Goal: Contribute content: Share content

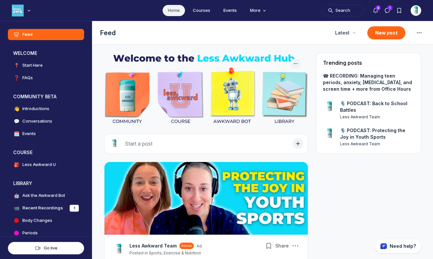
scroll to position [1800, 1259]
click at [371, 36] on button "New post" at bounding box center [387, 32] width 38 height 13
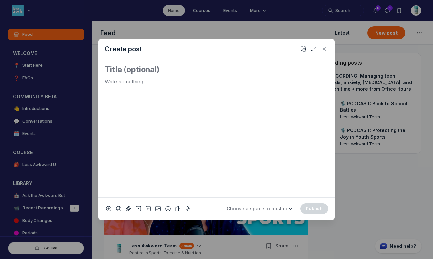
type textarea "P"
click at [168, 208] on icon "Add emoji" at bounding box center [167, 208] width 5 height 7
type input "micro"
click at [225, 120] on span "🎙️" at bounding box center [223, 115] width 10 height 9
drag, startPoint x: 114, startPoint y: 83, endPoint x: 89, endPoint y: 77, distance: 26.5
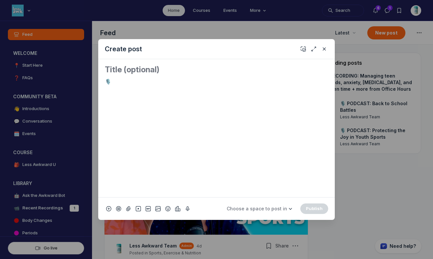
click at [89, 77] on div "Create post 🎙️ Choose a space to post in WELCOME 📍 Start Here ❓ FAQs COMMUNITY …" at bounding box center [126, 129] width 252 height 259
copy p "🎙️"
click at [110, 67] on textarea "Quick post modal" at bounding box center [217, 69] width 224 height 11
paste textarea "🎙️"
paste textarea "R-E-S-P-E-C-T and teens"
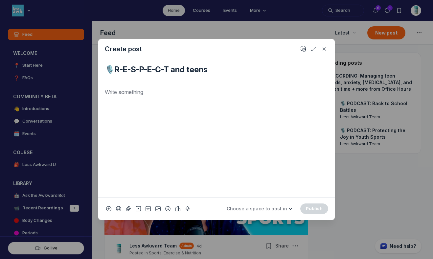
click at [110, 73] on textarea "🎙️R-E-S-P-E-C-T and teens" at bounding box center [217, 74] width 224 height 21
type textarea "🎙️PODCAST: R-E-S-P-E-C-T and teens"
click at [137, 90] on p "Quick post modal" at bounding box center [217, 92] width 224 height 8
drag, startPoint x: 130, startPoint y: 94, endPoint x: 106, endPoint y: 89, distance: 24.5
click at [106, 89] on p "SUMMARY" at bounding box center [217, 92] width 224 height 8
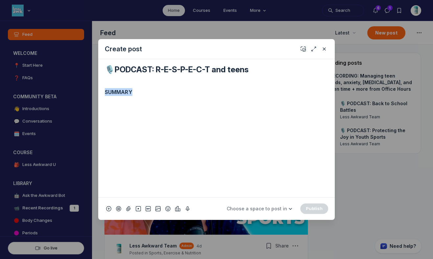
click at [128, 108] on p "Quick post modal" at bounding box center [217, 105] width 224 height 8
drag, startPoint x: 143, startPoint y: 105, endPoint x: 92, endPoint y: 105, distance: 51.0
click at [92, 105] on div "Create post 🎙️PODCAST: R-E-S-P-E-C-T and teens SUMMARY Listen HERE! Choose a sp…" at bounding box center [126, 129] width 252 height 259
click at [176, 93] on icon "Quick post modal" at bounding box center [175, 92] width 7 height 7
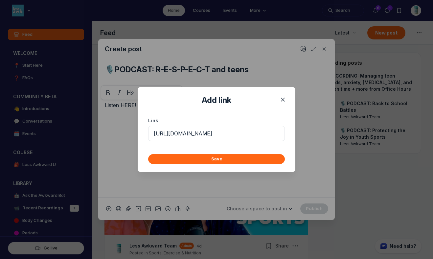
scroll to position [0, 116]
type input "[URL][DOMAIN_NAME]"
click at [214, 164] on div "Save" at bounding box center [217, 159] width 158 height 26
click at [212, 155] on button "Save" at bounding box center [216, 159] width 137 height 10
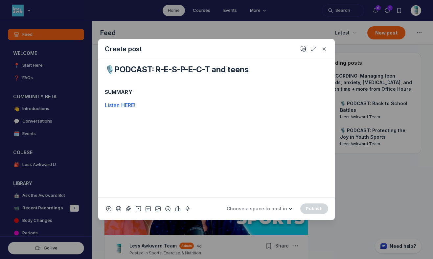
click at [173, 91] on p "SUMMARY" at bounding box center [217, 92] width 224 height 8
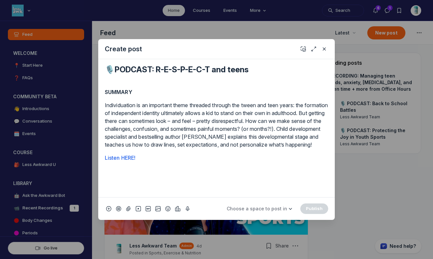
click at [142, 162] on p "Listen HERE!" at bounding box center [217, 158] width 224 height 8
drag, startPoint x: 146, startPoint y: 180, endPoint x: 82, endPoint y: 178, distance: 64.1
click at [82, 178] on div "Create post 🎙️PODCAST: R-E-S-P-E-C-T and teens SUMMARY Individuation is an impo…" at bounding box center [126, 129] width 252 height 259
click at [202, 175] on p "MAIN POINTS" at bounding box center [217, 171] width 224 height 8
drag, startPoint x: 149, startPoint y: 167, endPoint x: 97, endPoint y: 163, distance: 52.4
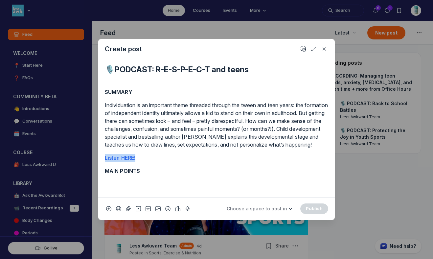
click at [97, 163] on div "Create post 🎙️PODCAST: R-E-S-P-E-C-T and teens SUMMARY Individuation is an impo…" at bounding box center [126, 129] width 252 height 259
copy link "Listen HERE!"
click at [152, 189] on div "SUMMARY Individuation is an important theme threaded through the tween and teen…" at bounding box center [217, 140] width 224 height 104
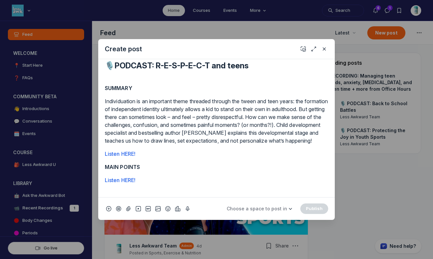
click at [148, 167] on p "MAIN POINTS" at bounding box center [217, 167] width 224 height 8
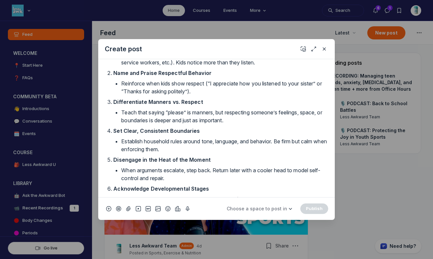
scroll to position [0, 0]
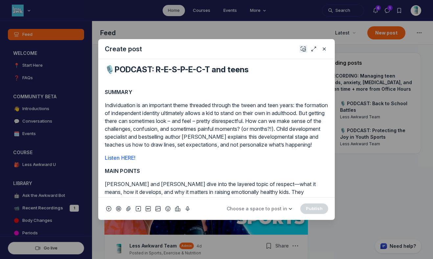
click at [303, 48] on use "Add cover" at bounding box center [303, 49] width 5 height 5
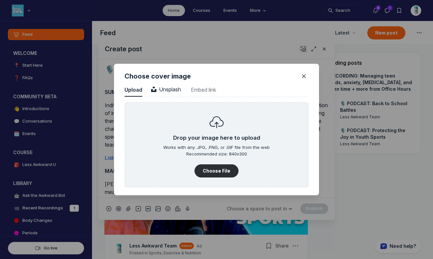
scroll to position [888, 1673]
click at [212, 172] on button "Choose File" at bounding box center [217, 170] width 44 height 13
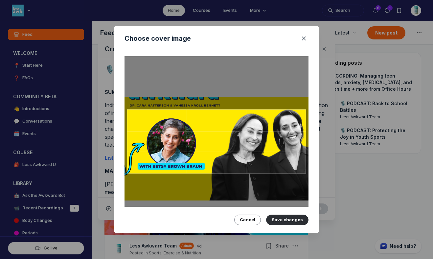
drag, startPoint x: 267, startPoint y: 131, endPoint x: 268, endPoint y: 138, distance: 7.3
click at [268, 138] on div at bounding box center [216, 141] width 179 height 64
click at [292, 217] on button "Save changes" at bounding box center [287, 220] width 42 height 11
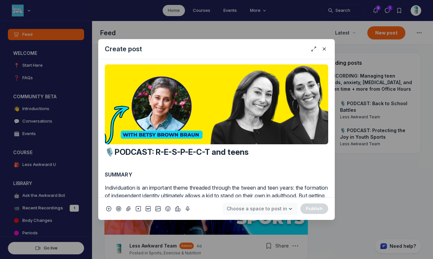
click at [257, 206] on span "Choose a space to post in" at bounding box center [257, 209] width 60 height 6
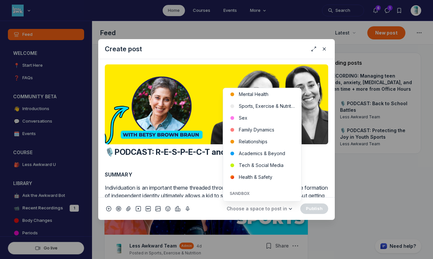
scroll to position [210, 0]
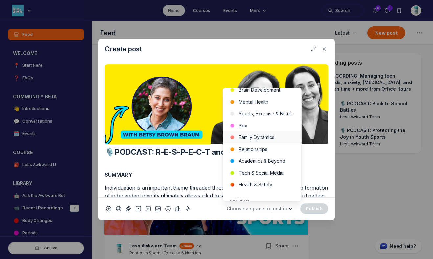
click at [261, 137] on button "Family Dynamics" at bounding box center [262, 138] width 78 height 12
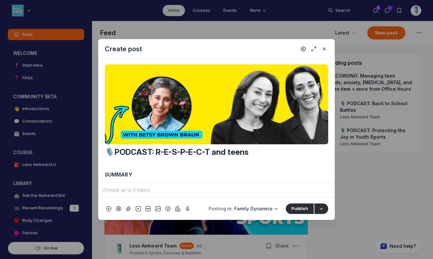
click at [175, 187] on input "Quick post modal" at bounding box center [216, 190] width 231 height 10
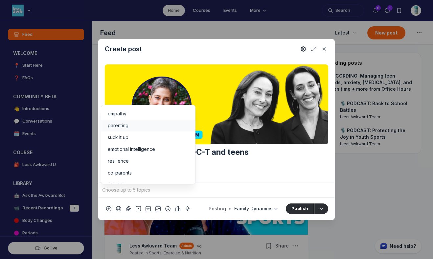
click at [131, 126] on div "parenting" at bounding box center [148, 125] width 81 height 7
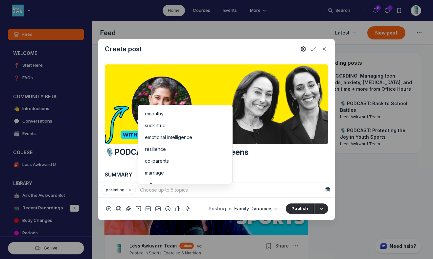
click at [151, 191] on input "Quick post modal" at bounding box center [231, 190] width 184 height 10
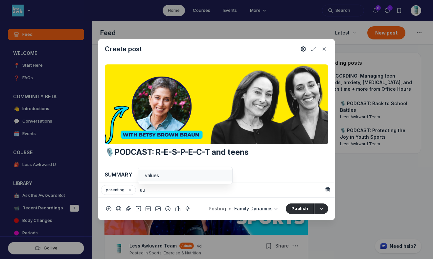
type input "a"
type input "teen"
click at [182, 175] on div "teens" at bounding box center [185, 175] width 81 height 7
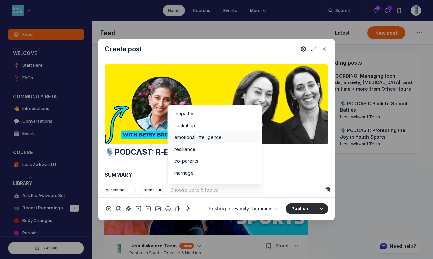
click at [191, 138] on span "emotional intelligence" at bounding box center [198, 137] width 47 height 7
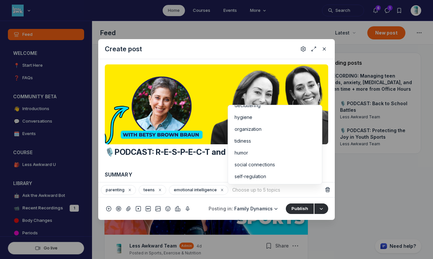
scroll to position [128, 0]
click at [302, 166] on div "self-regulation" at bounding box center [275, 163] width 81 height 7
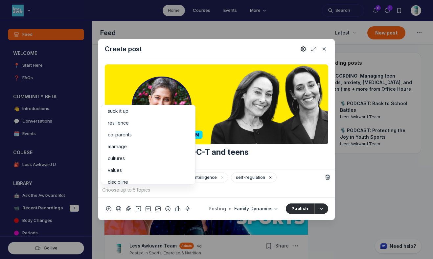
scroll to position [0, 0]
click at [137, 156] on div "values" at bounding box center [148, 154] width 81 height 7
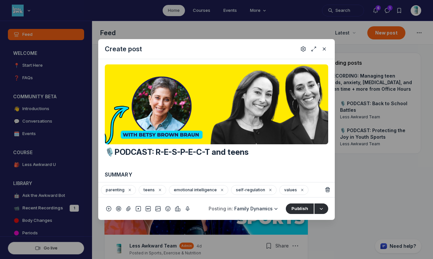
scroll to position [37, 0]
click at [302, 46] on icon "Settings" at bounding box center [303, 49] width 5 height 7
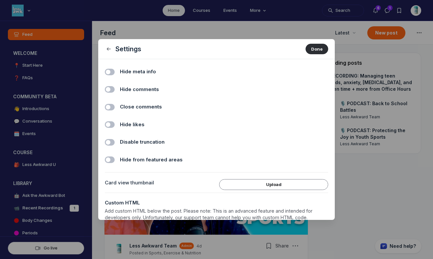
click at [124, 88] on span "Hide comments" at bounding box center [139, 90] width 39 height 8
click at [0, 0] on input "Hide comments" at bounding box center [0, 0] width 0 height 0
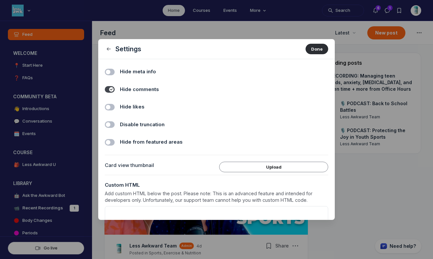
click at [129, 103] on span "Hide likes" at bounding box center [132, 107] width 25 height 8
click at [0, 0] on input "Hide likes" at bounding box center [0, 0] width 0 height 0
click at [312, 51] on button "Done" at bounding box center [317, 49] width 23 height 11
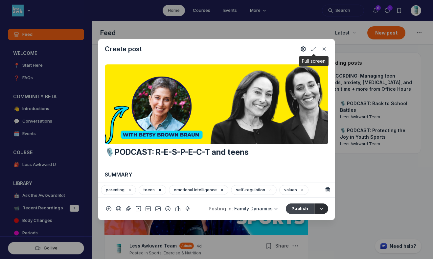
click at [299, 208] on button "Publish" at bounding box center [300, 209] width 28 height 11
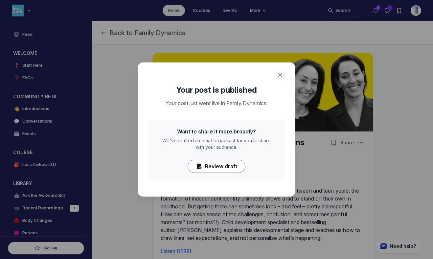
click at [282, 72] on icon "Close" at bounding box center [280, 75] width 7 height 7
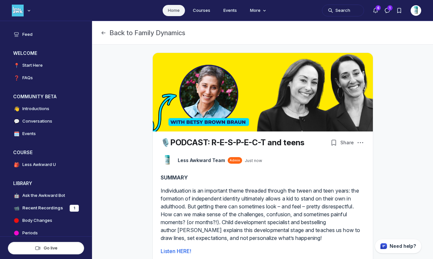
click at [170, 15] on link "Home" at bounding box center [174, 10] width 22 height 11
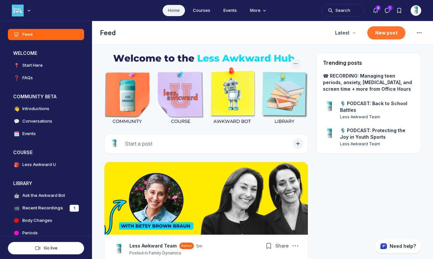
click at [387, 33] on button "New post" at bounding box center [387, 32] width 38 height 13
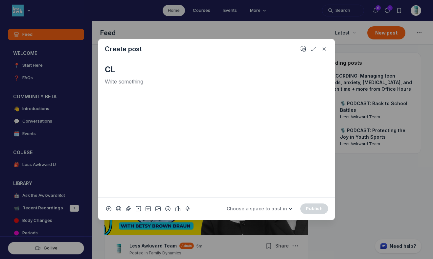
type textarea "C"
click at [168, 210] on use "Add emoji" at bounding box center [168, 208] width 5 height 5
type input "tv"
click at [175, 120] on span "📺" at bounding box center [176, 115] width 10 height 9
drag, startPoint x: 113, startPoint y: 82, endPoint x: 93, endPoint y: 75, distance: 21.1
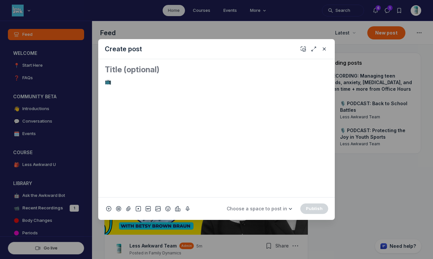
click at [93, 75] on div "Create post 📺 Choose a space to post in WELCOME 📍 Start Here ❓ FAQs COMMUNITY B…" at bounding box center [126, 129] width 252 height 259
copy p "📺"
click at [116, 65] on textarea "Quick post modal" at bounding box center [217, 69] width 224 height 11
paste textarea "📺"
paste textarea "When an older sibling leaves for college, the younger one might feel a mix of s…"
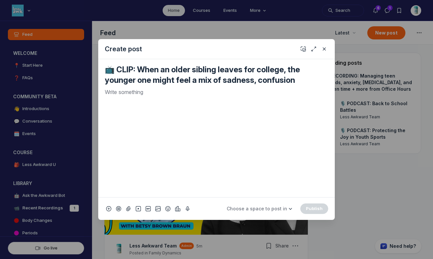
type textarea "📺 CLIP: When an older sibling leaves for college, the younger one might feel a …"
click at [147, 93] on p "Quick post modal" at bounding box center [217, 92] width 224 height 8
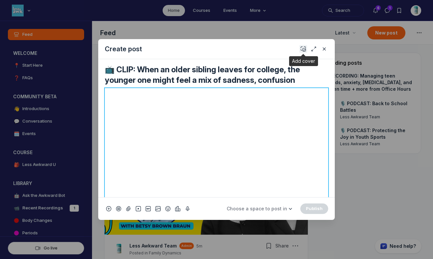
click at [305, 51] on icon "Add cover" at bounding box center [303, 49] width 5 height 7
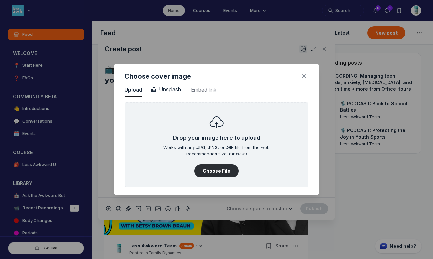
scroll to position [888, 1673]
click at [171, 84] on button "Unsplash Unsplash" at bounding box center [166, 90] width 32 height 13
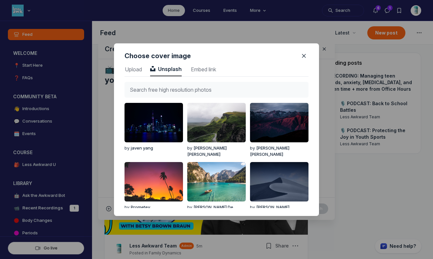
click at [171, 83] on input "text" at bounding box center [217, 90] width 184 height 16
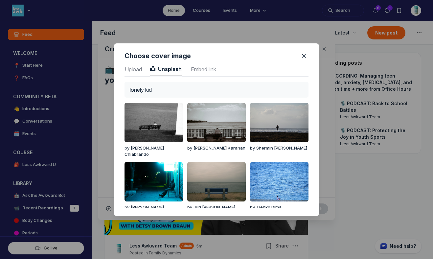
type input "lonely kid"
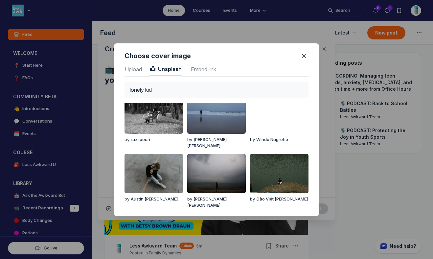
scroll to position [485, 0]
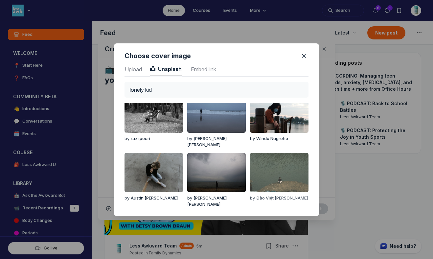
click at [276, 179] on img "button" at bounding box center [279, 172] width 59 height 39
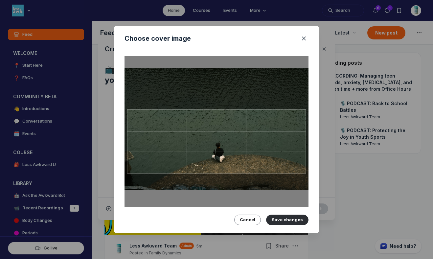
drag, startPoint x: 262, startPoint y: 152, endPoint x: 260, endPoint y: 139, distance: 12.6
click at [260, 139] on div at bounding box center [216, 141] width 179 height 64
click at [283, 217] on button "Save changes" at bounding box center [287, 220] width 42 height 11
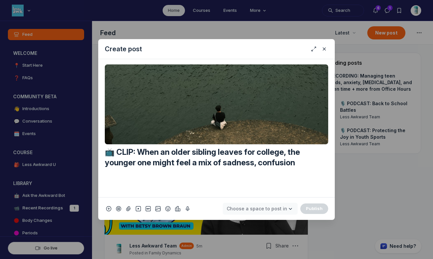
click at [280, 211] on span "Choose a space to post in" at bounding box center [257, 209] width 60 height 6
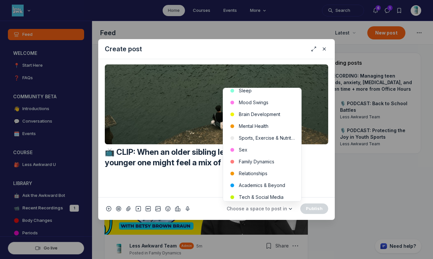
scroll to position [190, 0]
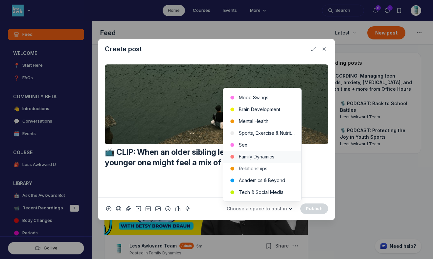
click at [273, 158] on button "Family Dynamics" at bounding box center [262, 157] width 78 height 12
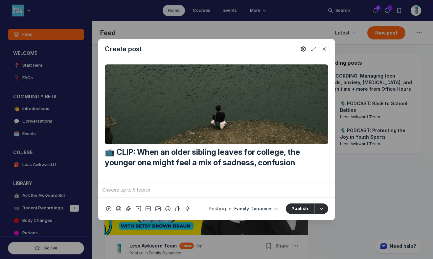
click at [233, 191] on input "Quick post modal" at bounding box center [216, 190] width 231 height 10
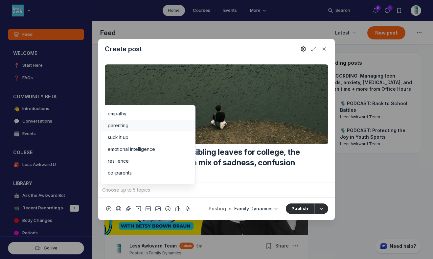
click at [123, 124] on span "parenting" at bounding box center [118, 125] width 21 height 7
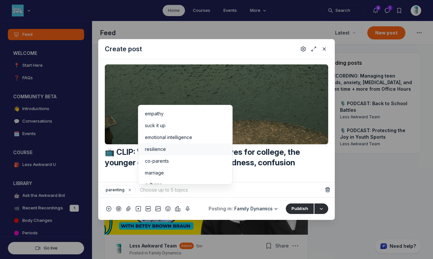
click at [156, 151] on span "resilience" at bounding box center [155, 149] width 21 height 7
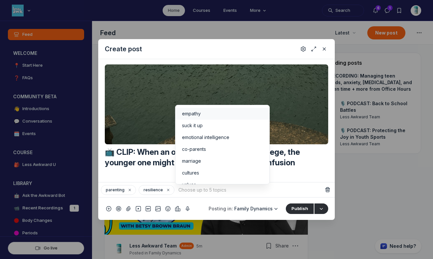
click at [255, 109] on li "empathy" at bounding box center [223, 114] width 94 height 12
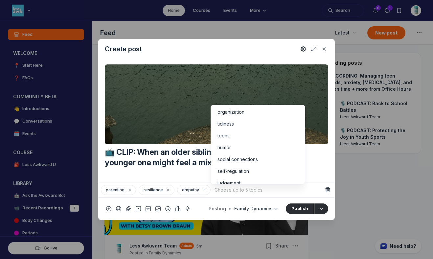
scroll to position [128, 0]
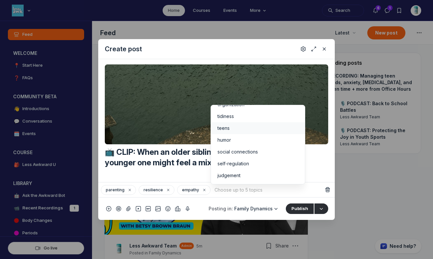
click at [250, 128] on div "teens" at bounding box center [258, 128] width 81 height 7
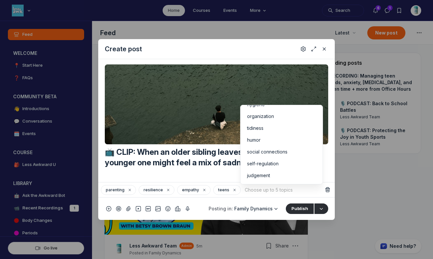
scroll to position [116, 0]
click at [266, 154] on span "social connections" at bounding box center [267, 152] width 40 height 7
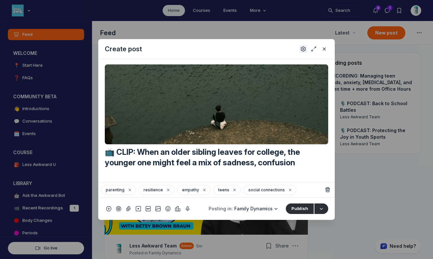
click at [304, 53] on button "Settings" at bounding box center [304, 49] width 8 height 8
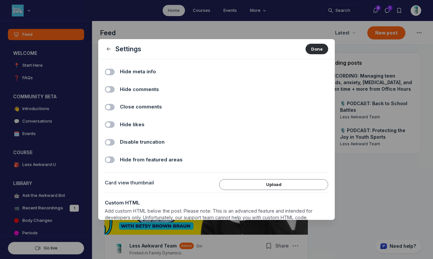
click at [147, 86] on span "Hide comments" at bounding box center [139, 90] width 39 height 8
click at [0, 0] on input "Hide comments" at bounding box center [0, 0] width 0 height 0
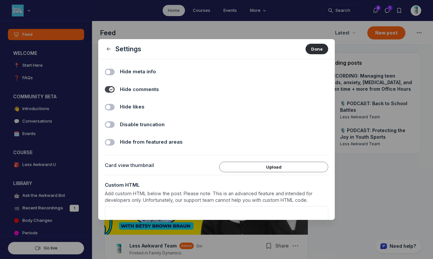
click at [140, 108] on span "Hide likes" at bounding box center [132, 107] width 25 height 8
click at [0, 0] on input "Hide likes" at bounding box center [0, 0] width 0 height 0
click at [312, 52] on button "Done" at bounding box center [317, 49] width 23 height 11
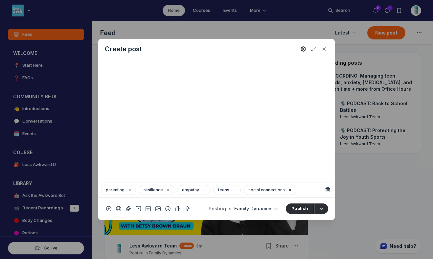
scroll to position [257, 0]
click at [299, 207] on button "Publish" at bounding box center [300, 209] width 28 height 11
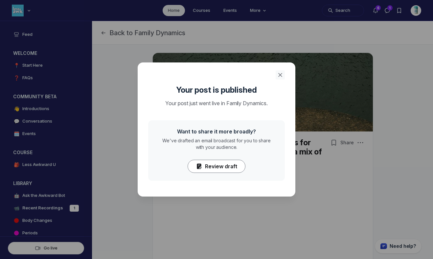
click at [280, 76] on icon "Close" at bounding box center [280, 75] width 7 height 7
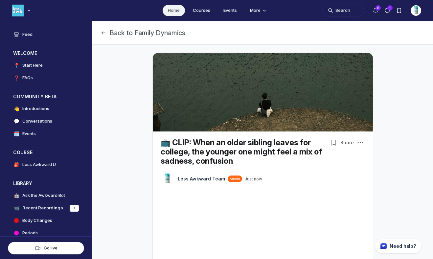
click at [174, 11] on link "Home" at bounding box center [174, 10] width 22 height 11
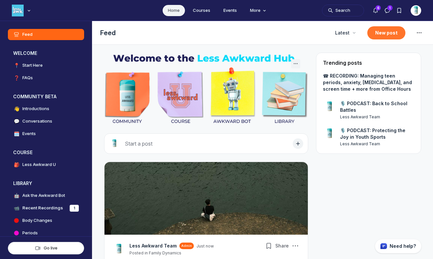
click at [381, 33] on button "New post" at bounding box center [387, 32] width 38 height 13
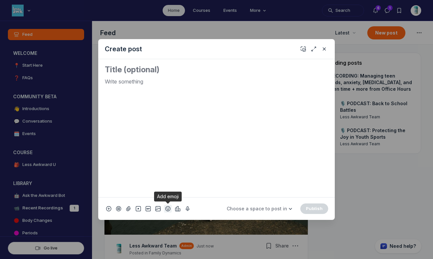
click at [168, 208] on icon "Add emoji" at bounding box center [167, 208] width 5 height 7
type input "tv"
click at [176, 114] on span "📺" at bounding box center [176, 115] width 10 height 9
drag, startPoint x: 116, startPoint y: 82, endPoint x: 87, endPoint y: 76, distance: 29.5
click at [89, 76] on div "Create post 📺 Choose a space to post in WELCOME 📍 Start Here ❓ FAQs COMMUNITY B…" at bounding box center [126, 129] width 252 height 259
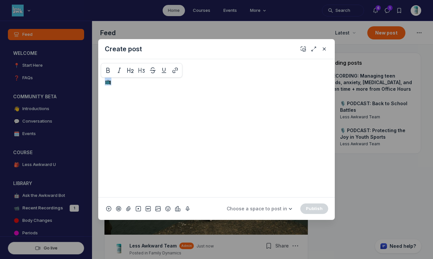
copy p "📺"
click at [104, 68] on div "Quick post modal" at bounding box center [216, 128] width 237 height 138
click at [113, 68] on textarea "Quick post modal" at bounding box center [217, 69] width 224 height 11
paste textarea "📺"
paste textarea "When Appearance Suddenly Matters"
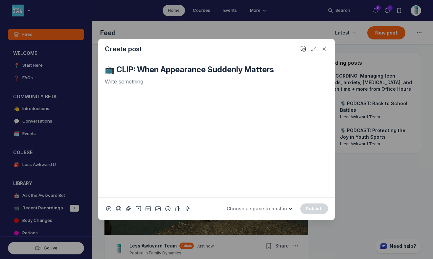
type textarea "📺 CLIP: When Appearance Suddenly Matters"
click at [158, 87] on div "Quick post modal" at bounding box center [217, 135] width 224 height 114
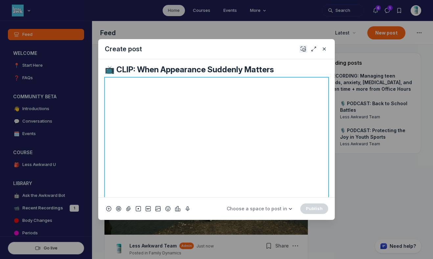
click at [304, 47] on use "Add cover" at bounding box center [303, 49] width 5 height 5
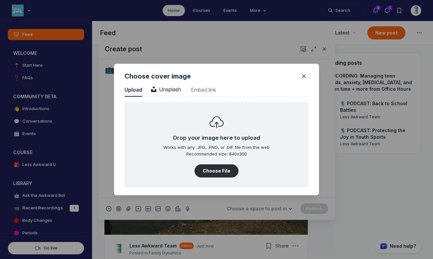
scroll to position [888, 1673]
click at [170, 86] on span "Unsplash" at bounding box center [166, 89] width 30 height 7
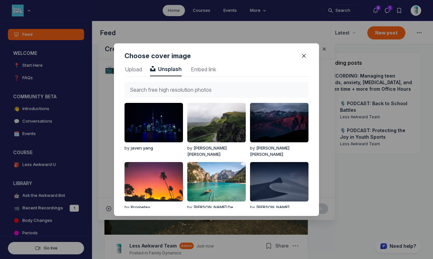
click at [170, 86] on input "text" at bounding box center [217, 90] width 184 height 16
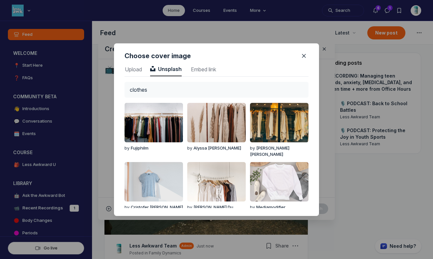
drag, startPoint x: 152, startPoint y: 89, endPoint x: 116, endPoint y: 87, distance: 35.9
click at [116, 87] on div "Upload Upload Unsplash Unsplash Embed link Embed link clothes by [PERSON_NAME] …" at bounding box center [216, 139] width 205 height 153
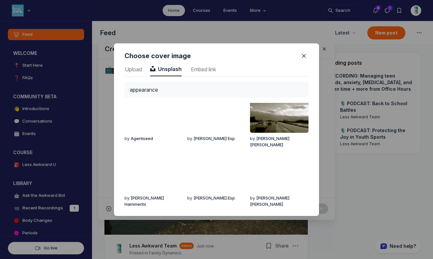
scroll to position [0, 0]
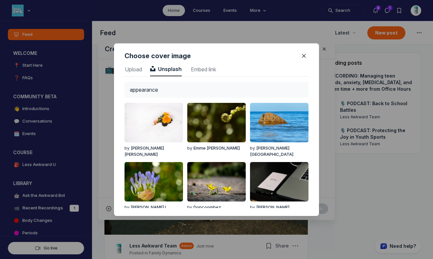
drag, startPoint x: 167, startPoint y: 88, endPoint x: 104, endPoint y: 78, distance: 64.0
click at [104, 78] on div "Choose cover image Upload Upload Unsplash Unsplash Embed link Embed link appear…" at bounding box center [216, 129] width 433 height 259
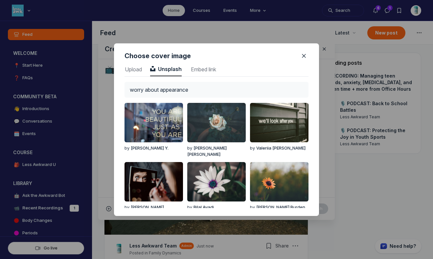
type input "worry about appearance"
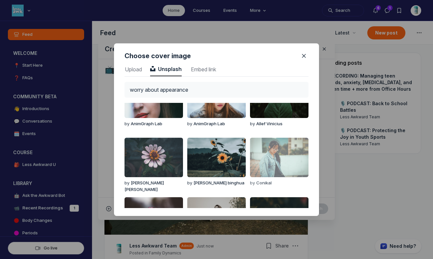
scroll to position [259, 0]
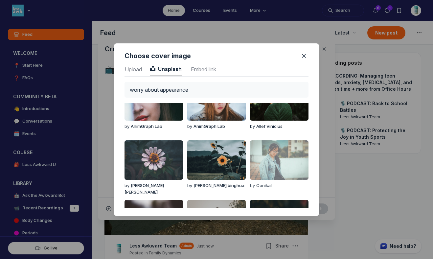
click at [281, 153] on img "button" at bounding box center [279, 159] width 59 height 39
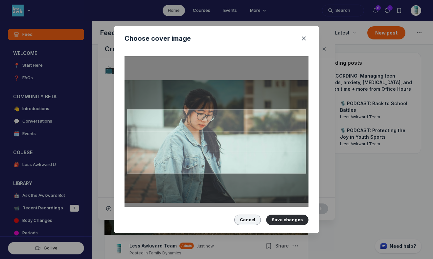
click at [249, 215] on button "Cancel" at bounding box center [247, 220] width 27 height 11
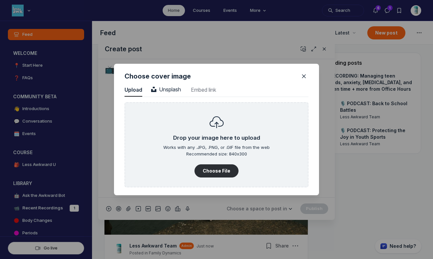
scroll to position [888, 1673]
click at [220, 172] on button "Choose File" at bounding box center [217, 170] width 44 height 13
click at [174, 86] on span "Unsplash" at bounding box center [166, 89] width 30 height 7
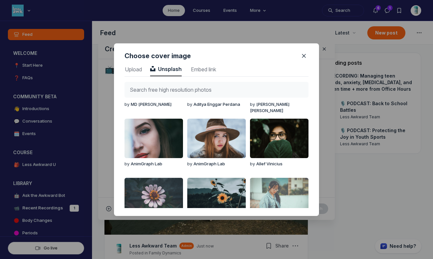
scroll to position [246, 0]
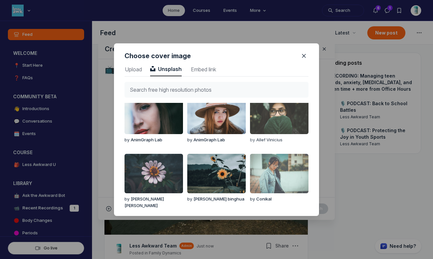
click at [288, 128] on img "button" at bounding box center [279, 114] width 59 height 39
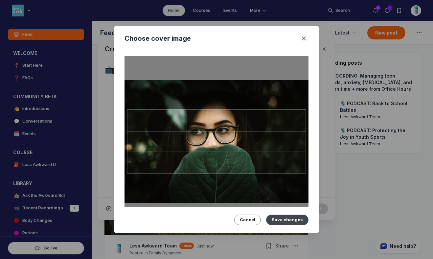
click at [291, 218] on button "Save changes" at bounding box center [287, 220] width 42 height 11
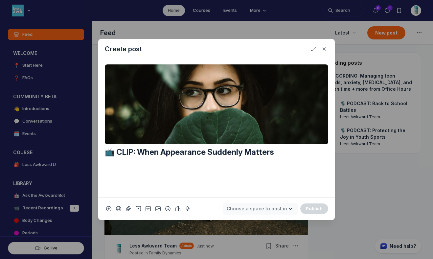
click at [284, 210] on span "Choose a space to post in" at bounding box center [257, 209] width 60 height 6
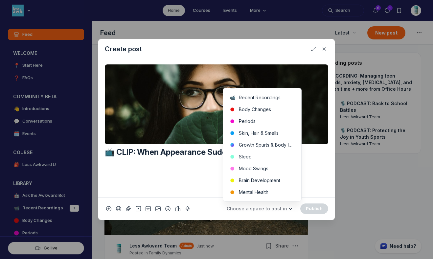
scroll to position [121, 0]
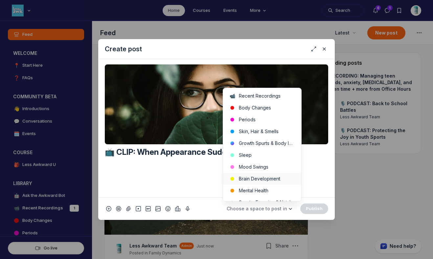
click at [267, 178] on button "Brain Development" at bounding box center [262, 179] width 78 height 12
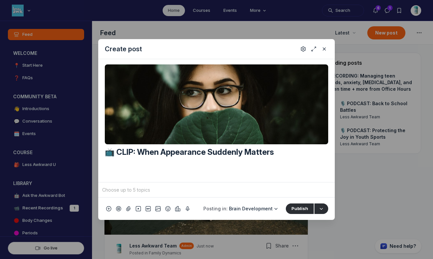
click at [247, 195] on input "Quick post modal" at bounding box center [216, 190] width 231 height 10
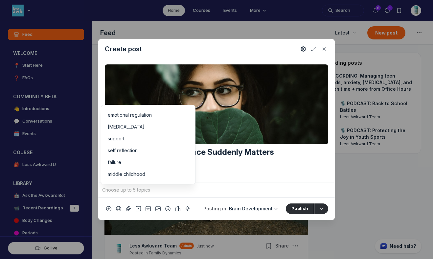
scroll to position [116, 0]
click at [157, 161] on div "middle childhood" at bounding box center [148, 163] width 81 height 7
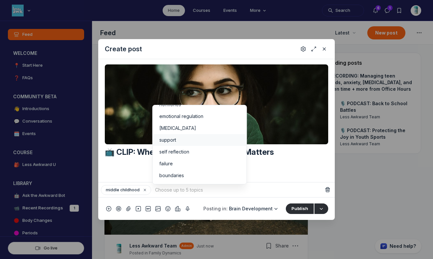
click at [173, 139] on span "support" at bounding box center [167, 140] width 17 height 7
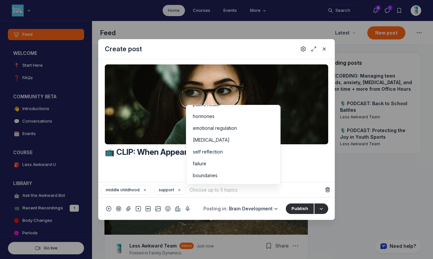
scroll to position [92, 0]
click at [228, 128] on span "emotional regulation" at bounding box center [215, 128] width 44 height 7
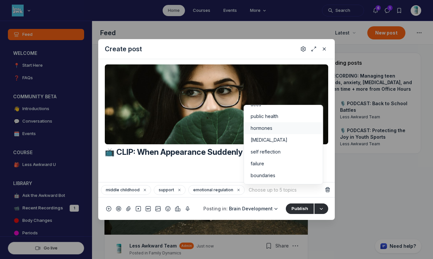
click at [269, 127] on span "hormones" at bounding box center [262, 128] width 22 height 7
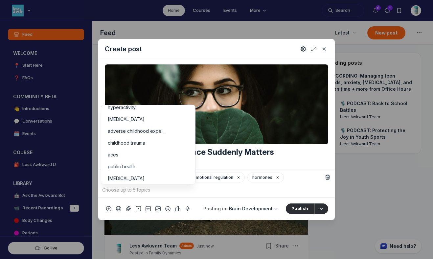
scroll to position [0, 0]
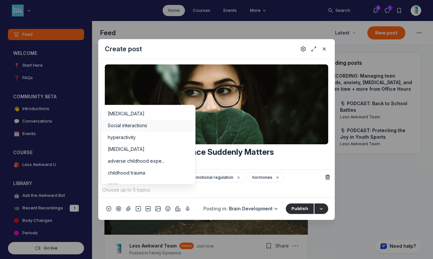
click at [146, 123] on span "Social interactions" at bounding box center [127, 125] width 39 height 7
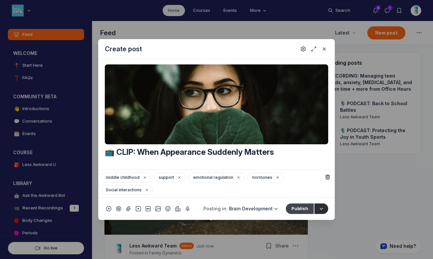
click at [298, 208] on button "Publish" at bounding box center [300, 209] width 28 height 11
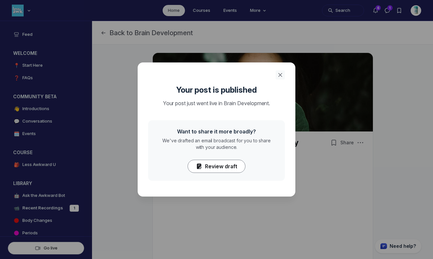
click at [280, 70] on button "Close" at bounding box center [280, 74] width 9 height 9
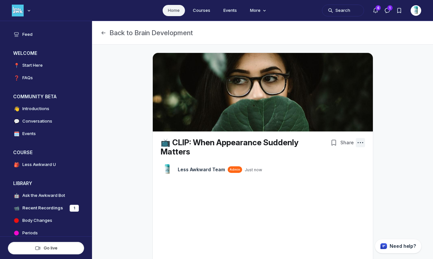
click at [357, 141] on icon "Post actions" at bounding box center [360, 142] width 7 height 7
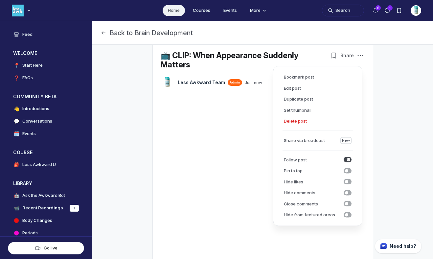
scroll to position [87, 0]
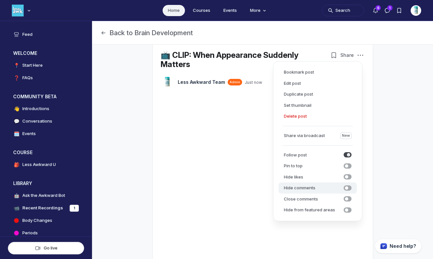
click at [350, 186] on span "submit" at bounding box center [348, 187] width 8 height 5
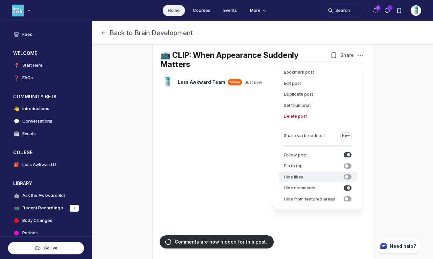
click at [348, 180] on div "Hide likes Hide likes" at bounding box center [318, 177] width 68 height 7
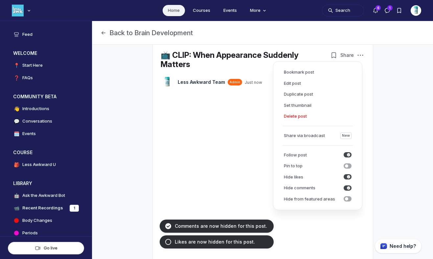
click at [408, 179] on div "📺 CLIP: When Appearance Suddenly Matters LT Less Awkward Team Admin Just now Sh…" at bounding box center [262, 174] width 317 height 434
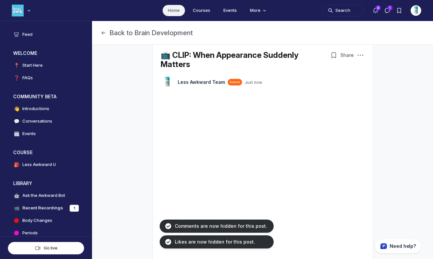
click at [178, 11] on link "Home" at bounding box center [174, 10] width 22 height 11
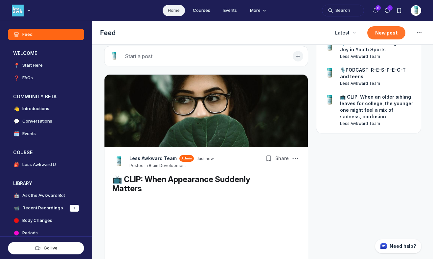
click at [382, 32] on button "New post" at bounding box center [387, 32] width 38 height 13
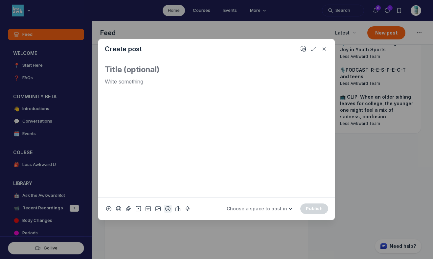
click at [168, 209] on icon "Add emoji" at bounding box center [167, 208] width 5 height 7
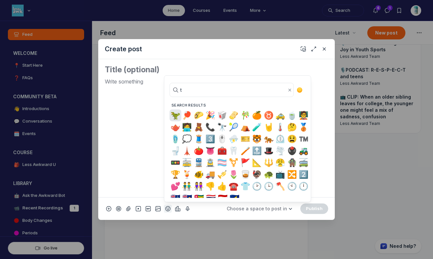
type input "tv"
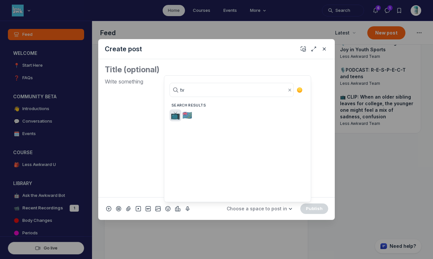
click at [175, 118] on span "📺" at bounding box center [176, 115] width 10 height 9
drag, startPoint x: 120, startPoint y: 83, endPoint x: 88, endPoint y: 74, distance: 32.8
click at [88, 74] on div "Create post 📺 Choose a space to post in WELCOME 📍 Start Here ❓ FAQs COMMUNITY B…" at bounding box center [126, 129] width 252 height 259
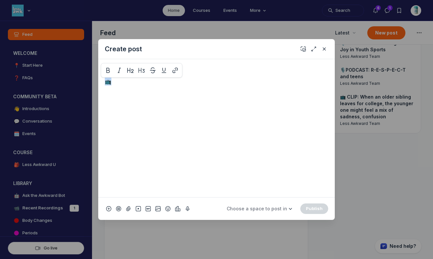
copy p "📺"
click at [107, 68] on textarea "Quick post modal" at bounding box center [217, 69] width 224 height 11
paste textarea "📺"
type textarea "📺 CLIP: [DATE] nerves"
click at [152, 80] on p "Quick post modal" at bounding box center [217, 82] width 224 height 8
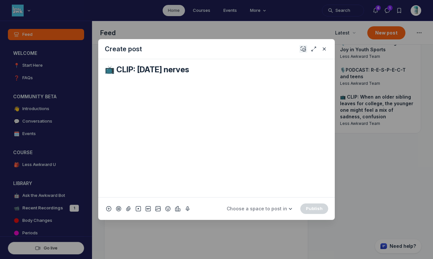
click at [302, 49] on icon "Add cover" at bounding box center [303, 49] width 5 height 7
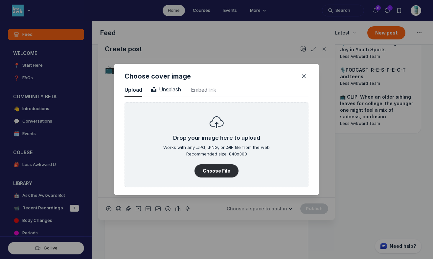
scroll to position [888, 1673]
click at [174, 88] on span "Unsplash" at bounding box center [166, 89] width 30 height 7
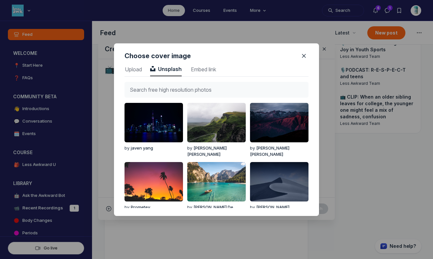
click at [174, 88] on input "text" at bounding box center [217, 90] width 184 height 16
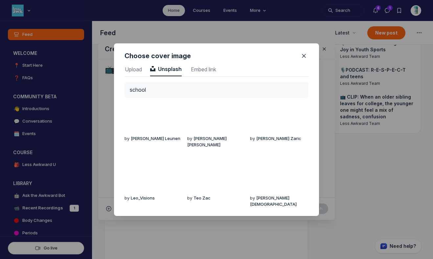
scroll to position [0, 0]
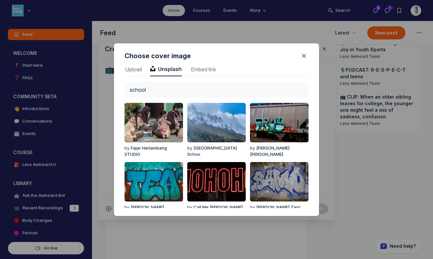
drag, startPoint x: 183, startPoint y: 88, endPoint x: 75, endPoint y: 24, distance: 126.1
click at [75, 24] on div "Choose cover image Upload Upload Unsplash Unsplash Embed link Embed link school…" at bounding box center [216, 129] width 433 height 259
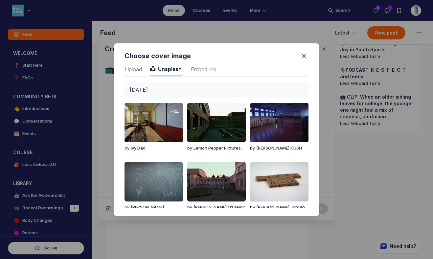
type input "[DATE]"
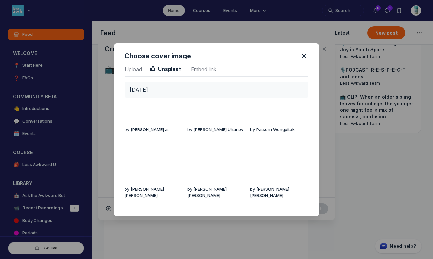
scroll to position [431, 0]
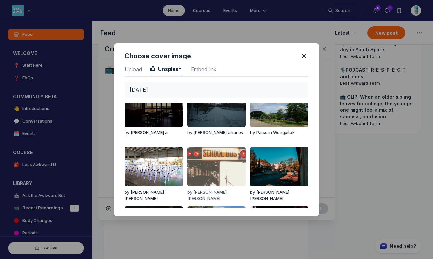
click at [215, 166] on img "button" at bounding box center [216, 166] width 59 height 39
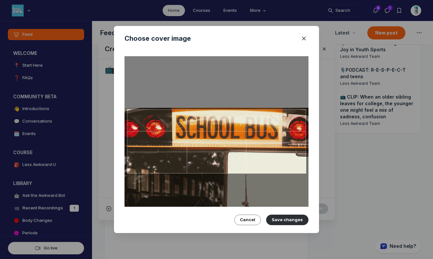
drag, startPoint x: 213, startPoint y: 152, endPoint x: 211, endPoint y: 184, distance: 32.6
click at [211, 184] on div at bounding box center [217, 141] width 184 height 171
click at [288, 217] on button "Save changes" at bounding box center [287, 220] width 42 height 11
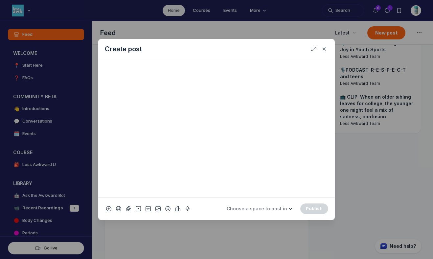
scroll to position [0, 0]
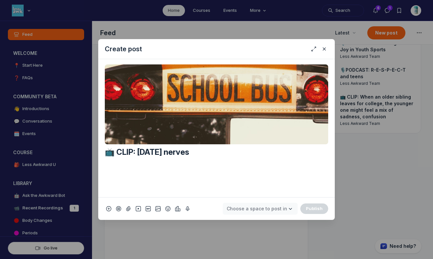
click at [269, 206] on span "Choose a space to post in" at bounding box center [257, 209] width 60 height 6
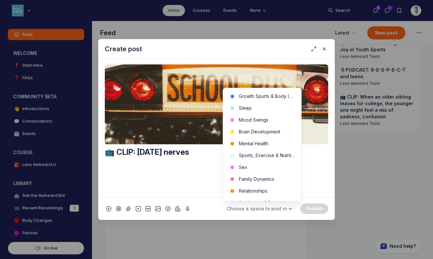
scroll to position [184, 0]
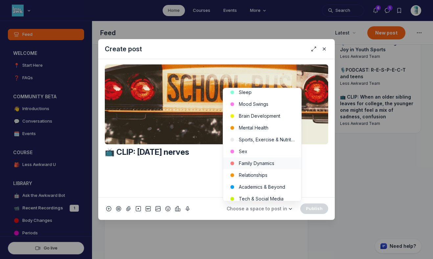
click at [272, 165] on button "Family Dynamics" at bounding box center [262, 163] width 78 height 12
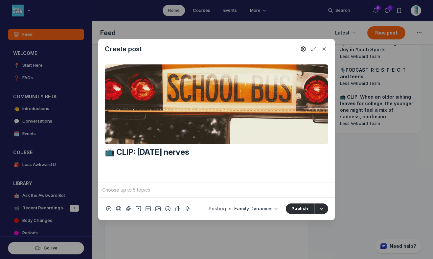
click at [226, 190] on input "Quick post modal" at bounding box center [216, 190] width 231 height 10
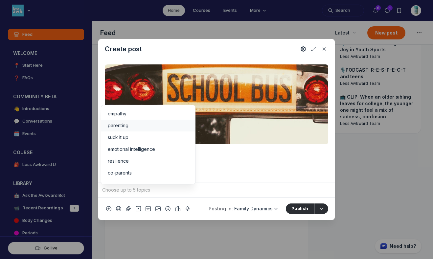
click at [124, 122] on li "parenting" at bounding box center [148, 126] width 94 height 12
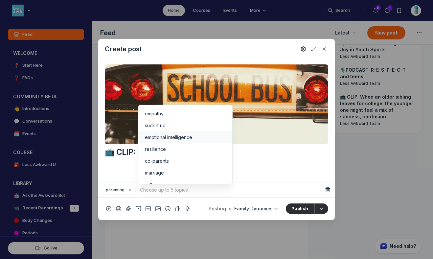
click at [162, 135] on span "emotional intelligence" at bounding box center [168, 137] width 47 height 7
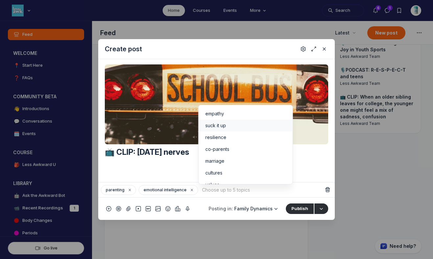
click at [232, 123] on div "suck it up" at bounding box center [245, 125] width 81 height 7
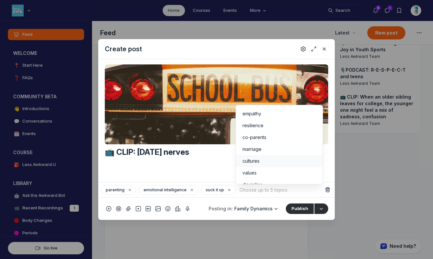
click at [263, 166] on li "cultures" at bounding box center [279, 161] width 87 height 12
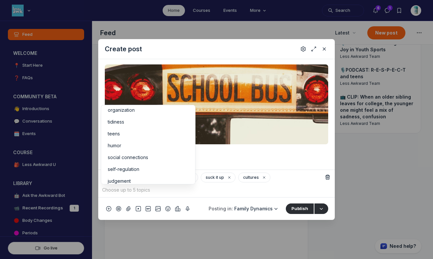
scroll to position [116, 0]
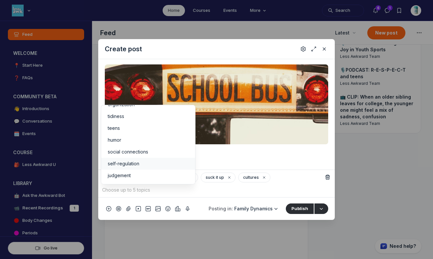
click at [160, 162] on div "self-regulation" at bounding box center [148, 163] width 81 height 7
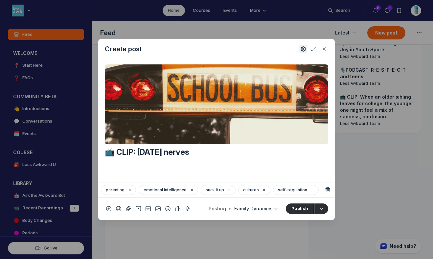
click at [301, 47] on icon "Settings" at bounding box center [303, 49] width 5 height 7
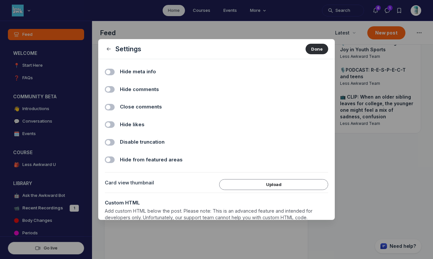
click at [130, 88] on span "Hide comments" at bounding box center [139, 90] width 39 height 8
click at [0, 0] on input "Hide comments" at bounding box center [0, 0] width 0 height 0
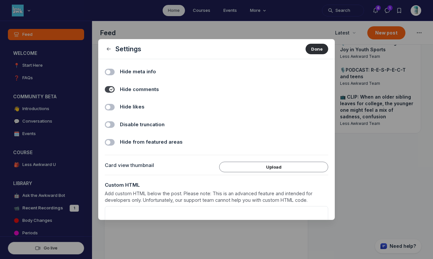
click at [131, 107] on span "Hide likes" at bounding box center [132, 107] width 25 height 8
click at [0, 0] on input "Hide likes" at bounding box center [0, 0] width 0 height 0
click at [308, 51] on button "Done" at bounding box center [317, 49] width 23 height 11
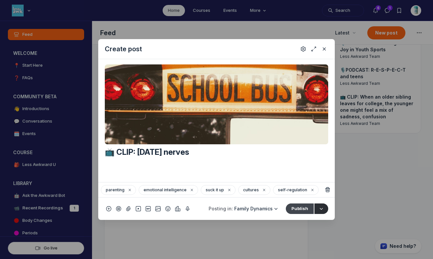
click at [299, 208] on button "Publish" at bounding box center [300, 209] width 28 height 11
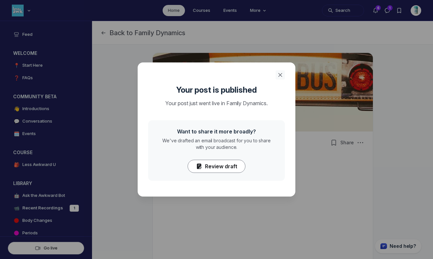
click at [280, 74] on icon "Close" at bounding box center [280, 75] width 7 height 7
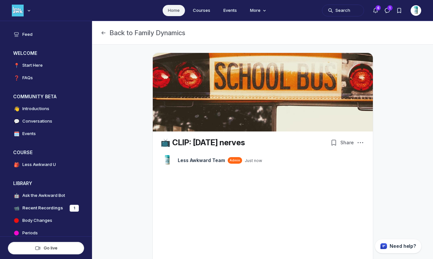
click at [172, 13] on link "Home" at bounding box center [174, 10] width 22 height 11
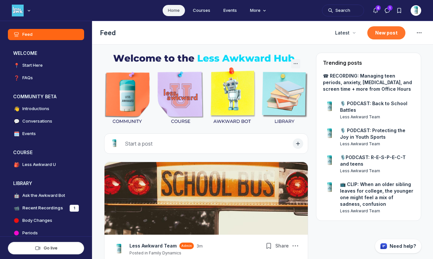
click at [385, 33] on button "New post" at bounding box center [387, 32] width 38 height 13
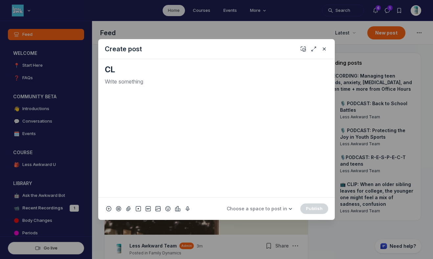
type textarea "C"
click at [168, 210] on use "Add emoji" at bounding box center [168, 208] width 5 height 5
type input "tv"
click at [174, 114] on span "📺" at bounding box center [176, 115] width 10 height 9
drag, startPoint x: 128, startPoint y: 84, endPoint x: 77, endPoint y: 71, distance: 52.4
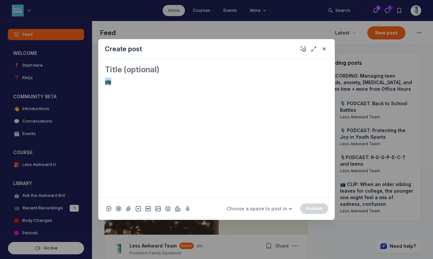
click at [77, 71] on div "Create post 📺 Choose a space to post in WELCOME 📍 Start Here ❓ FAQs COMMUNITY B…" at bounding box center [126, 129] width 252 height 259
copy p "📺"
click at [106, 69] on textarea "Quick post modal" at bounding box center [217, 69] width 224 height 11
paste textarea "📺"
paste textarea "Grab the New Paperback Edition!"
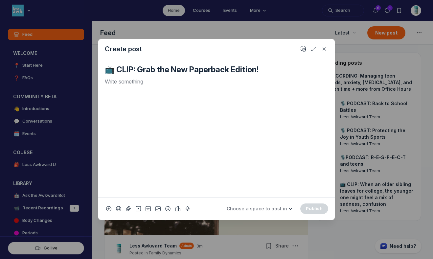
type textarea "📺 CLIP: Grab the New Paperback Edition!"
click at [156, 76] on div "📺 CLIP: Grab the New Paperback Edition!" at bounding box center [217, 70] width 224 height 13
click at [156, 87] on div "Quick post modal" at bounding box center [217, 135] width 224 height 114
click at [304, 52] on icon "Add cover" at bounding box center [303, 49] width 5 height 7
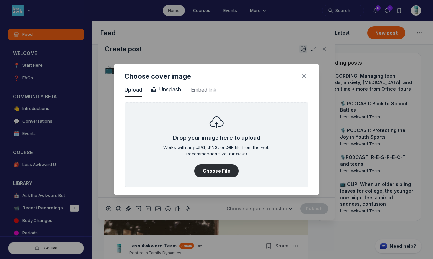
scroll to position [888, 1673]
click at [171, 87] on span "Unsplash" at bounding box center [166, 89] width 30 height 7
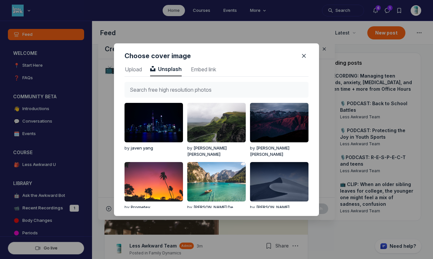
click at [172, 87] on input "text" at bounding box center [217, 90] width 184 height 16
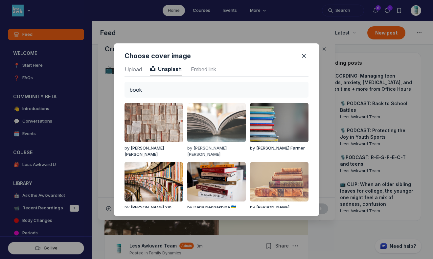
type input "book"
click at [221, 134] on img "button" at bounding box center [216, 122] width 59 height 39
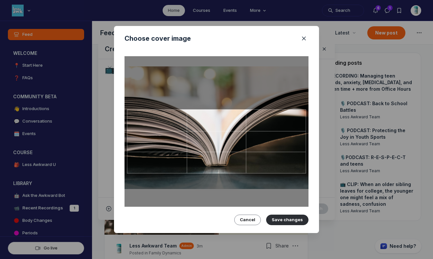
drag, startPoint x: 220, startPoint y: 138, endPoint x: 220, endPoint y: 124, distance: 13.8
click at [220, 124] on div at bounding box center [216, 141] width 179 height 64
click at [292, 219] on button "Save changes" at bounding box center [287, 220] width 42 height 11
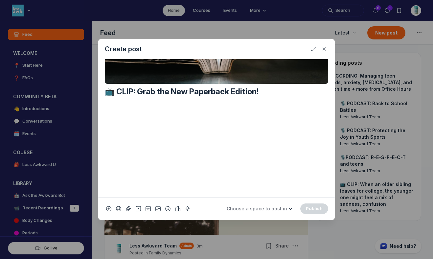
scroll to position [232, 0]
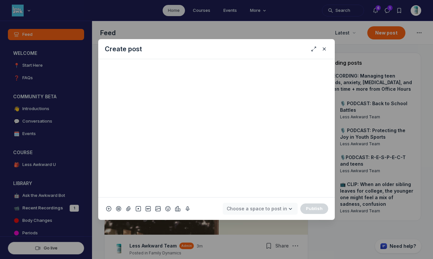
click at [273, 209] on span "Choose a space to post in" at bounding box center [257, 209] width 60 height 6
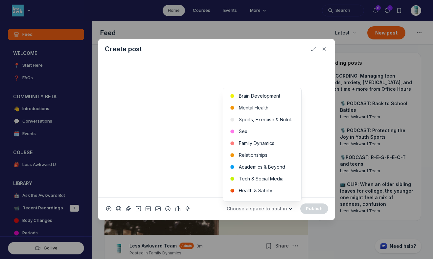
scroll to position [210, 0]
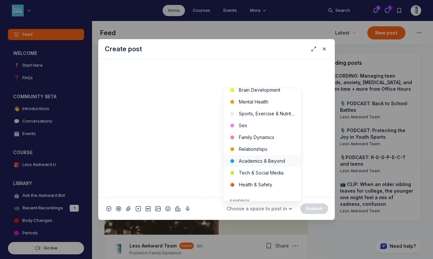
click at [275, 156] on button "Academics & Beyond" at bounding box center [262, 161] width 78 height 12
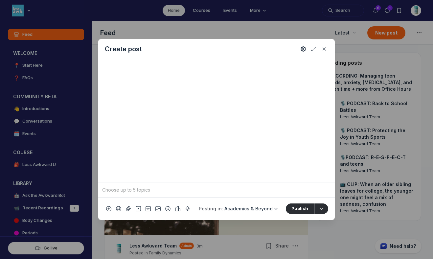
click at [211, 191] on input "Quick post modal" at bounding box center [216, 190] width 231 height 10
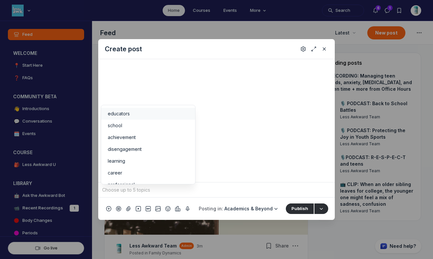
click at [137, 117] on li "educators" at bounding box center [148, 114] width 94 height 12
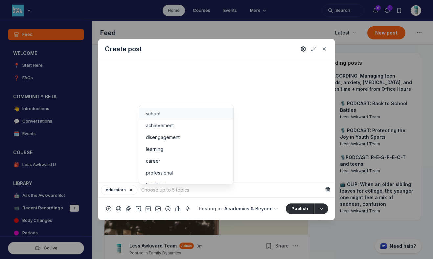
click at [153, 117] on span "school" at bounding box center [153, 113] width 14 height 7
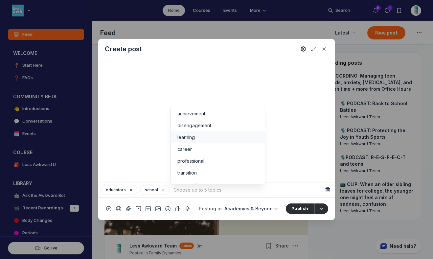
click at [204, 142] on li "learning" at bounding box center [218, 138] width 94 height 12
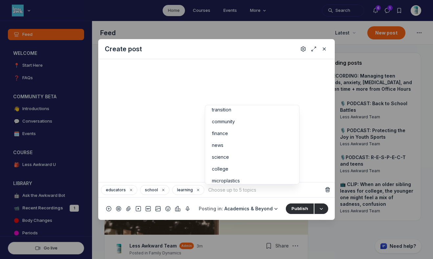
scroll to position [52, 0]
click at [276, 144] on div "news" at bounding box center [252, 144] width 81 height 7
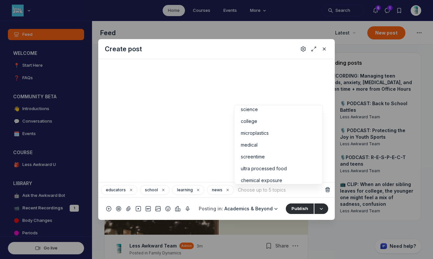
scroll to position [116, 0]
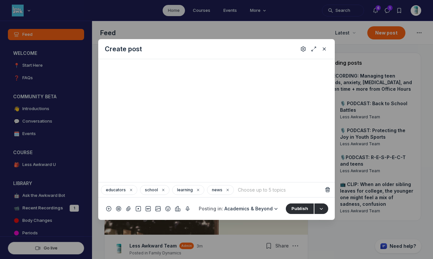
click at [261, 189] on input "Quick post modal" at bounding box center [280, 190] width 86 height 10
click at [302, 49] on icon "Settings" at bounding box center [303, 49] width 5 height 7
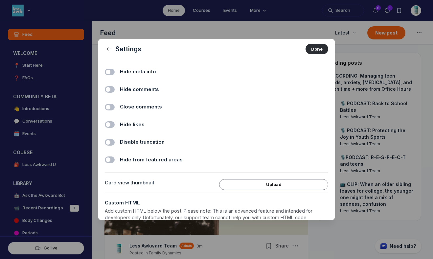
click at [143, 87] on span "Hide comments" at bounding box center [139, 90] width 39 height 8
click at [0, 0] on input "Hide comments" at bounding box center [0, 0] width 0 height 0
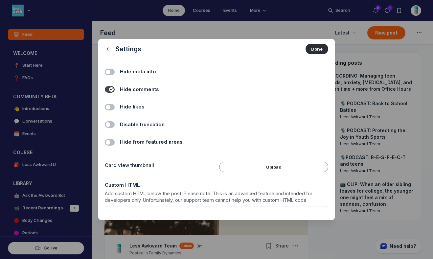
click at [138, 108] on span "Hide likes" at bounding box center [132, 107] width 25 height 8
click at [0, 0] on input "Hide likes" at bounding box center [0, 0] width 0 height 0
click at [312, 49] on button "Done" at bounding box center [317, 49] width 23 height 11
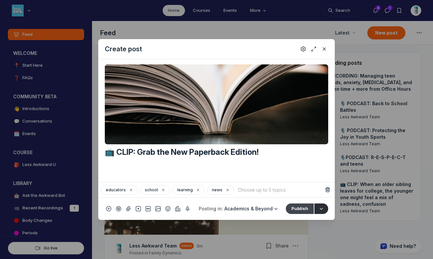
click at [300, 208] on button "Publish" at bounding box center [300, 209] width 28 height 11
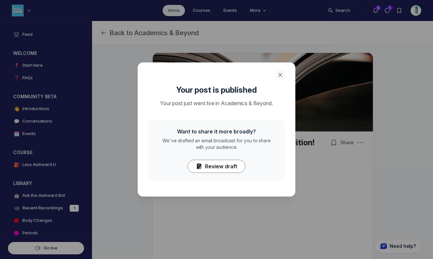
click at [282, 75] on icon "Close" at bounding box center [280, 75] width 7 height 7
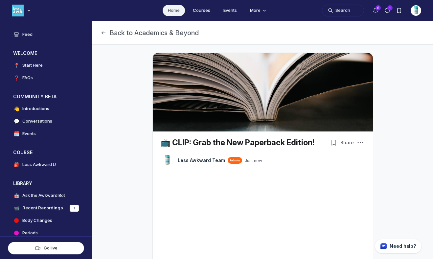
click at [175, 11] on link "Home" at bounding box center [174, 10] width 22 height 11
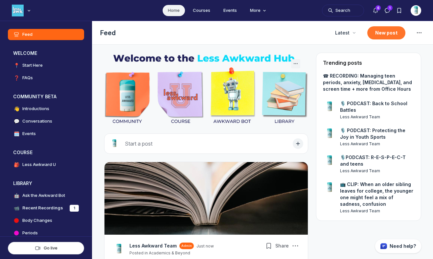
click at [376, 36] on button "New post" at bounding box center [387, 32] width 38 height 13
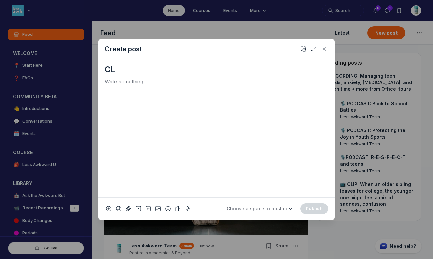
type textarea "C"
click at [168, 210] on icon "Add emoji" at bounding box center [167, 208] width 5 height 7
type input "tv"
click at [173, 120] on div "📺" at bounding box center [176, 115] width 12 height 12
drag, startPoint x: 116, startPoint y: 82, endPoint x: 98, endPoint y: 81, distance: 18.4
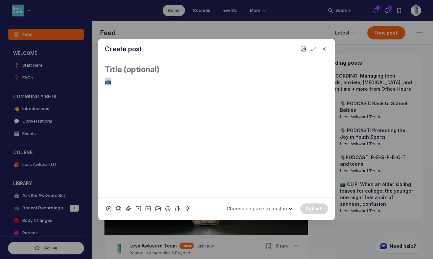
click at [98, 81] on div "Create post 📺 Choose a space to post in WELCOME 📍 Start Here ❓ FAQs COMMUNITY B…" at bounding box center [126, 129] width 252 height 259
copy p "📺"
click at [116, 71] on textarea "Quick post modal" at bounding box center [217, 69] width 224 height 11
paste textarea "📺"
click at [133, 85] on p "Quick post modal" at bounding box center [217, 82] width 224 height 8
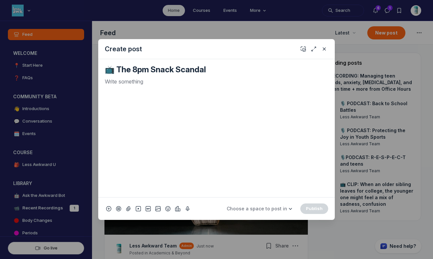
click at [117, 69] on textarea "📺 The 8pm Snack Scandal" at bounding box center [217, 69] width 224 height 11
type textarea "📺 CLIP: The 8pm Snack Scandal"
click at [149, 82] on p "Quick post modal" at bounding box center [217, 82] width 224 height 8
click at [304, 50] on use "Add cover" at bounding box center [303, 49] width 5 height 5
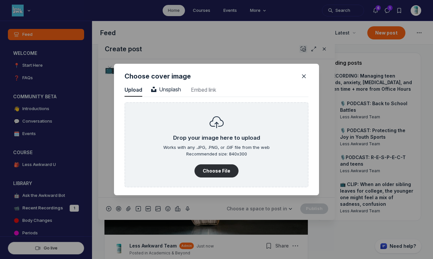
scroll to position [888, 1673]
click at [164, 86] on span "Unsplash" at bounding box center [166, 89] width 30 height 7
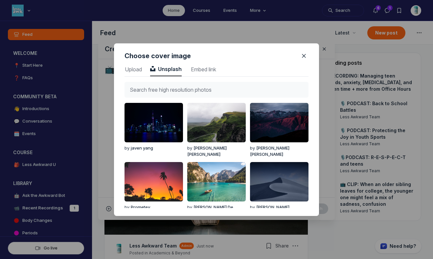
click at [167, 87] on input "text" at bounding box center [217, 90] width 184 height 16
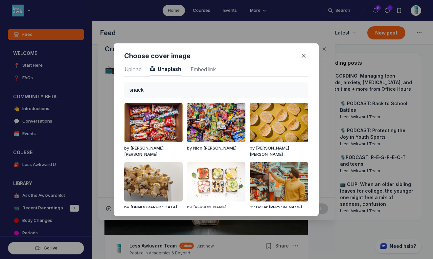
scroll to position [0, 5]
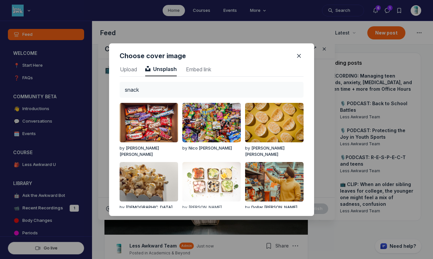
type input "snack"
click at [210, 175] on img "button" at bounding box center [211, 181] width 59 height 39
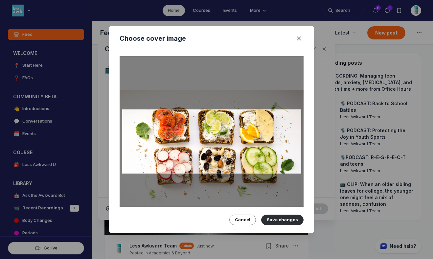
drag, startPoint x: 210, startPoint y: 148, endPoint x: 210, endPoint y: 158, distance: 9.5
click at [210, 158] on div at bounding box center [211, 141] width 179 height 64
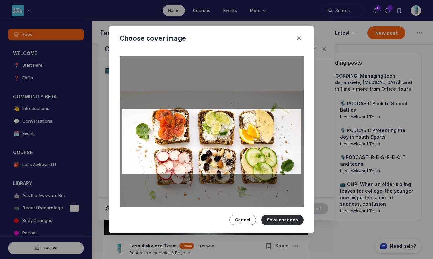
click at [210, 157] on div at bounding box center [211, 141] width 179 height 64
click at [272, 215] on button "Save changes" at bounding box center [282, 220] width 42 height 11
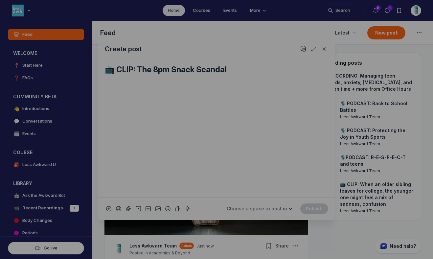
scroll to position [0, 0]
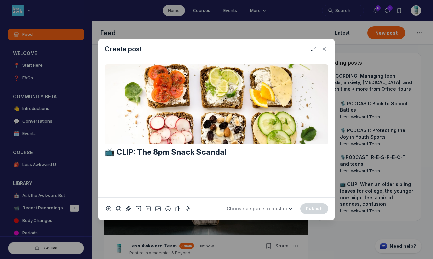
click at [331, 79] on div "Replace Remove 📺 CLIP: The 8pm Snack Scandal" at bounding box center [216, 128] width 237 height 138
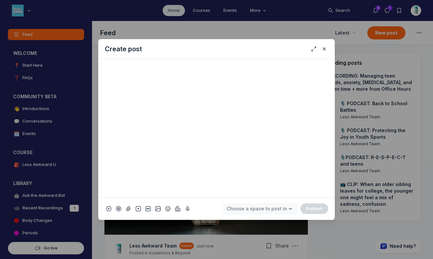
click at [285, 209] on span "Choose a space to post in" at bounding box center [257, 209] width 60 height 6
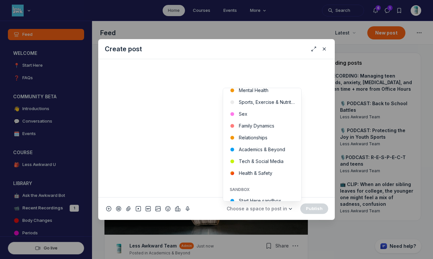
scroll to position [224, 0]
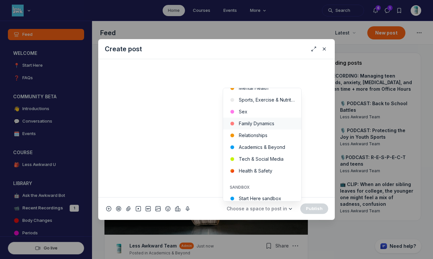
click at [270, 123] on button "Family Dynamics" at bounding box center [262, 124] width 78 height 12
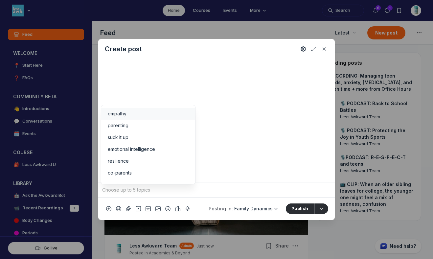
click at [172, 189] on input "Quick post modal" at bounding box center [216, 190] width 231 height 10
click at [129, 124] on div "parenting" at bounding box center [148, 125] width 81 height 7
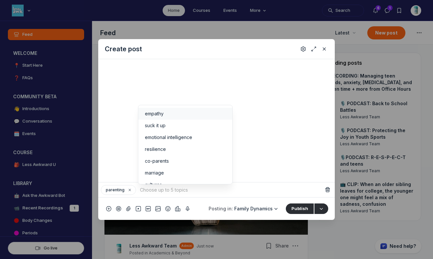
click at [158, 114] on span "empathy" at bounding box center [154, 113] width 19 height 7
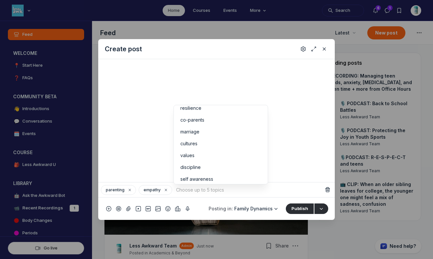
scroll to position [46, 0]
click at [239, 137] on div "values" at bounding box center [220, 138] width 81 height 7
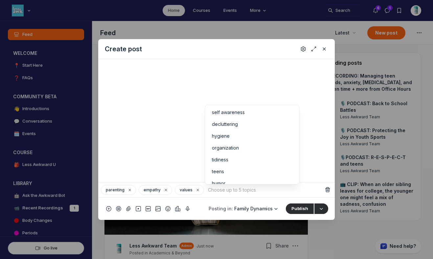
scroll to position [102, 0]
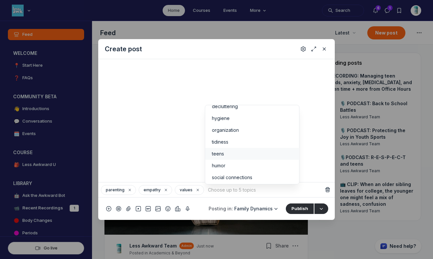
click at [277, 155] on div "teens" at bounding box center [252, 154] width 81 height 7
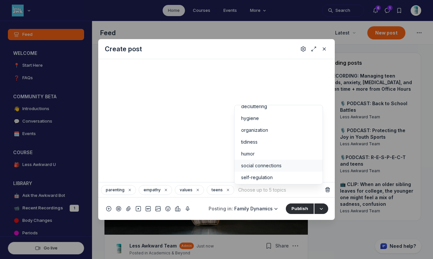
click at [279, 167] on span "social connections" at bounding box center [261, 165] width 40 height 7
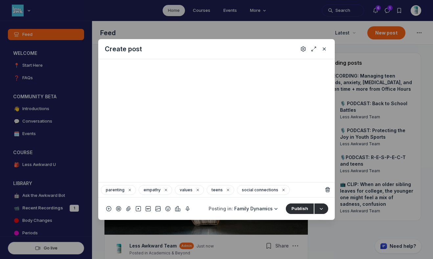
scroll to position [247, 0]
click at [302, 204] on button "Publish" at bounding box center [300, 209] width 28 height 11
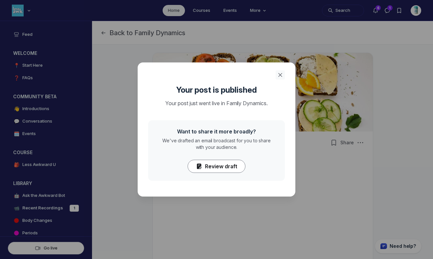
click at [280, 72] on icon "Close" at bounding box center [280, 75] width 7 height 7
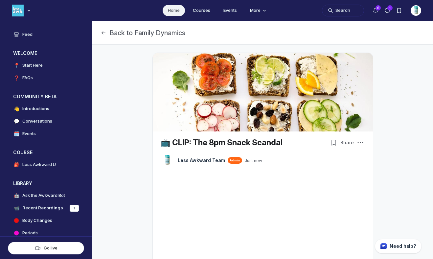
scroll to position [61, 0]
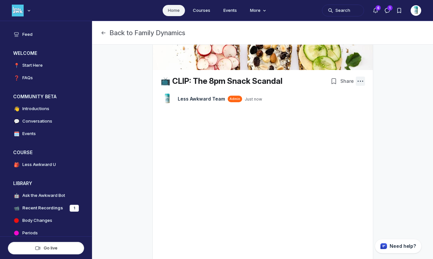
click at [360, 83] on icon "Post actions" at bounding box center [360, 81] width 7 height 7
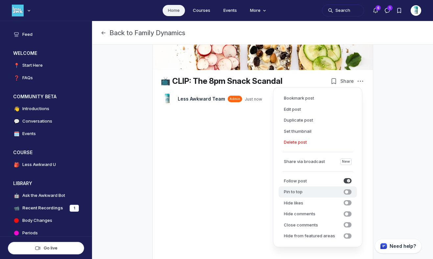
click at [350, 192] on span "submit" at bounding box center [348, 191] width 8 height 5
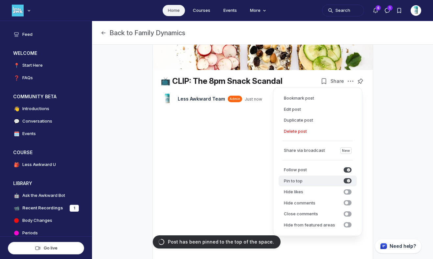
click at [347, 182] on icon "submit" at bounding box center [348, 180] width 3 height 3
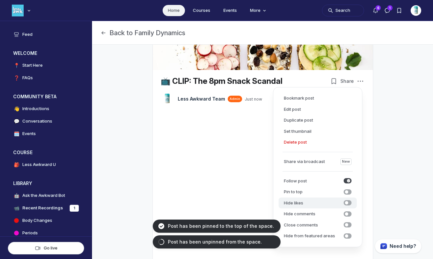
click at [350, 204] on span "submit" at bounding box center [348, 202] width 8 height 5
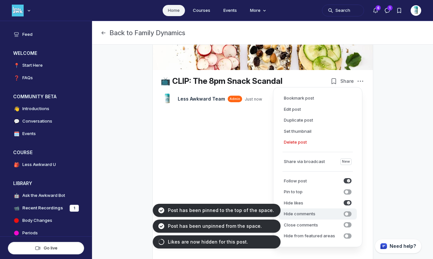
click at [349, 211] on div "Hide comments Hide comments" at bounding box center [318, 214] width 68 height 7
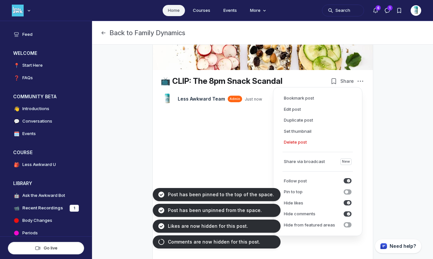
click at [422, 60] on div "📺 CLIP: The 8pm Snack Scandal LT Less Awkward Team Admin Just now Share See more" at bounding box center [262, 195] width 341 height 425
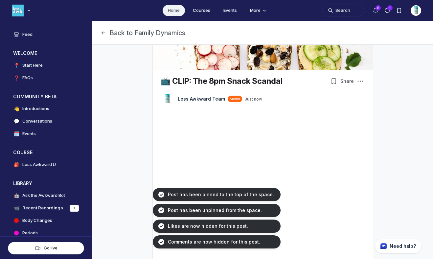
click at [173, 11] on link "Home" at bounding box center [174, 10] width 22 height 11
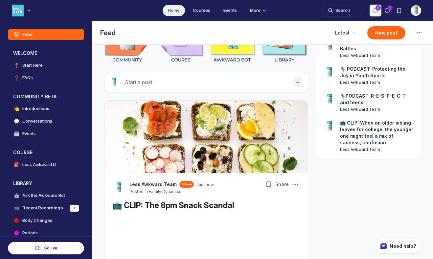
click at [376, 10] on icon "Notifications" at bounding box center [375, 10] width 7 height 7
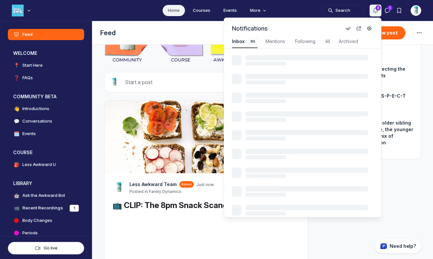
scroll to position [890, 1403]
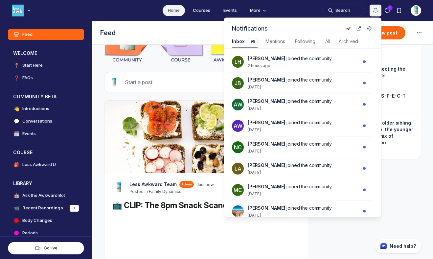
click at [376, 7] on button "Notifications" at bounding box center [376, 11] width 12 height 12
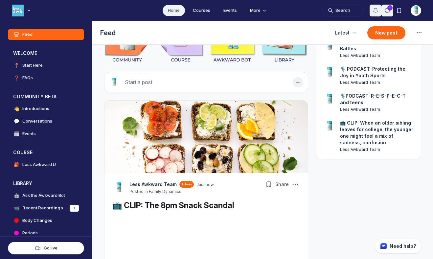
click at [386, 10] on icon "Direct messages" at bounding box center [387, 10] width 7 height 7
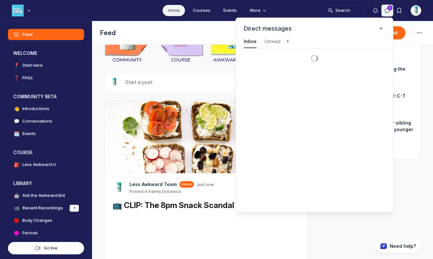
scroll to position [890, 1481]
click at [386, 7] on icon "Direct messages" at bounding box center [387, 10] width 7 height 7
